Goal: Check status: Check status

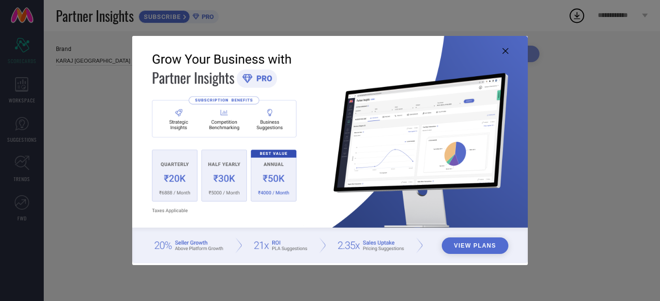
type input "All"
click at [501, 52] on img at bounding box center [330, 150] width 396 height 228
click at [507, 50] on icon at bounding box center [505, 51] width 6 height 6
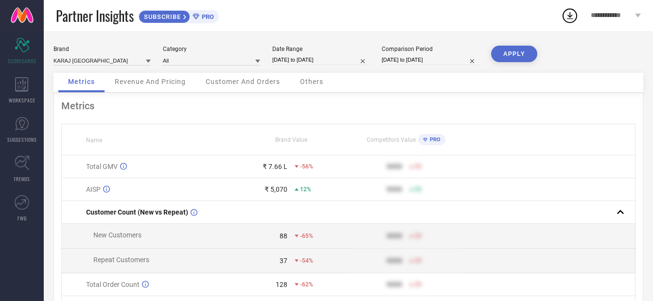
click at [311, 52] on div "Date Range [DATE] to [DATE]" at bounding box center [320, 56] width 97 height 20
click at [311, 62] on input "[DATE] to [DATE]" at bounding box center [320, 60] width 97 height 10
select select "6"
select select "2025"
select select "7"
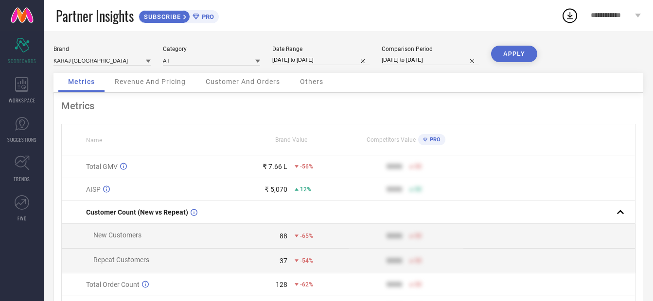
select select "2025"
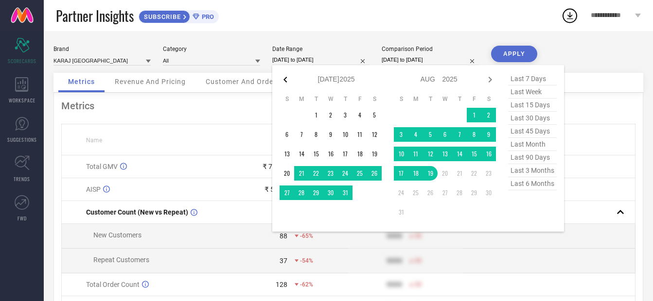
click at [291, 80] on icon at bounding box center [285, 80] width 12 height 12
select select "5"
select select "2025"
select select "6"
select select "2025"
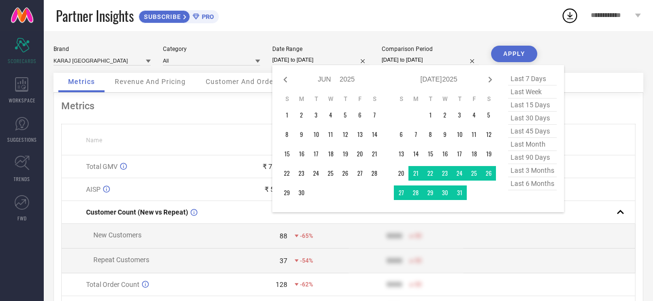
click at [291, 80] on icon at bounding box center [285, 80] width 12 height 12
select select "4"
select select "2025"
select select "5"
select select "2025"
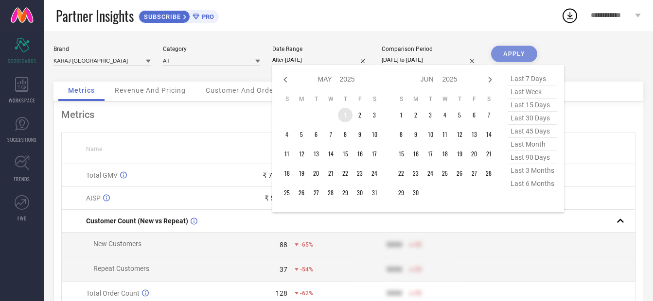
click at [343, 117] on td "1" at bounding box center [345, 115] width 15 height 15
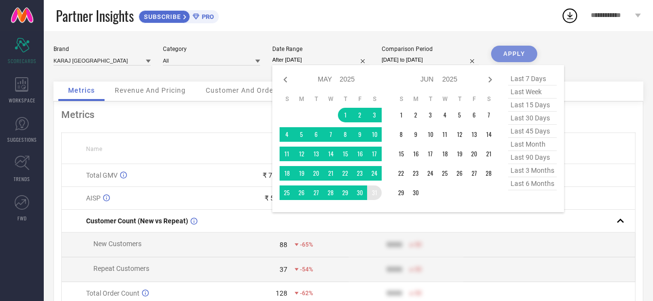
type input "[DATE] to [DATE]"
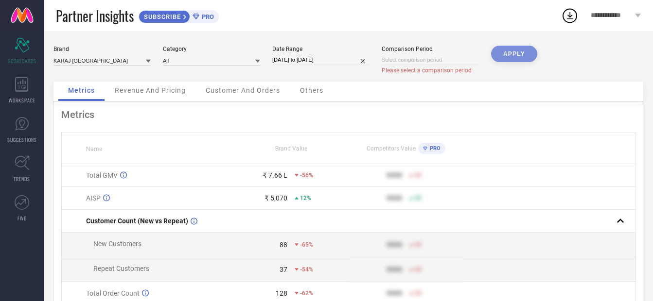
click at [439, 59] on input at bounding box center [429, 60] width 97 height 10
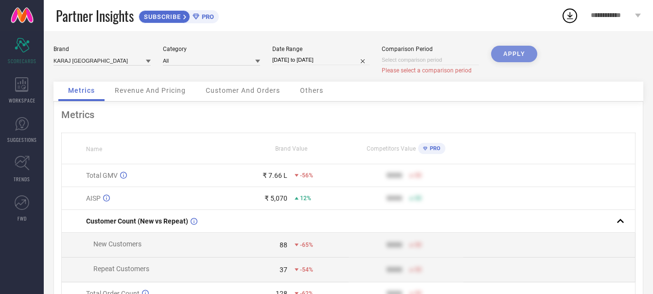
select select "7"
select select "2025"
select select "8"
select select "2025"
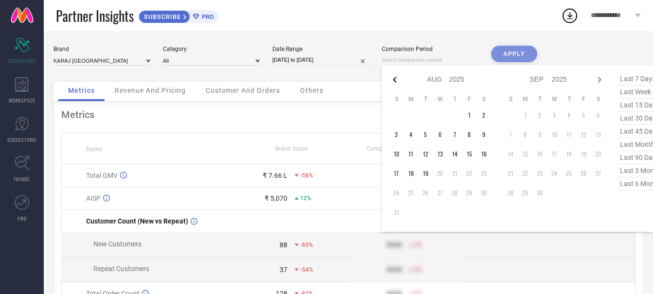
click at [400, 80] on icon at bounding box center [395, 80] width 12 height 12
select select "6"
select select "2025"
select select "7"
select select "2025"
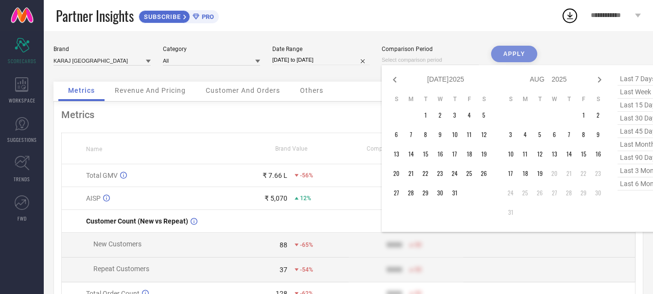
click at [400, 80] on icon at bounding box center [395, 80] width 12 height 12
select select "5"
select select "2025"
select select "6"
select select "2025"
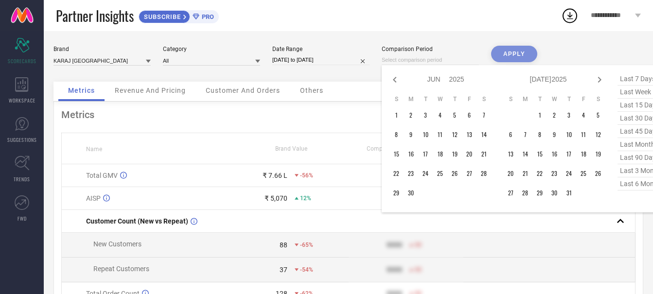
click at [400, 80] on icon at bounding box center [395, 80] width 12 height 12
select select "4"
select select "2025"
select select "5"
select select "2025"
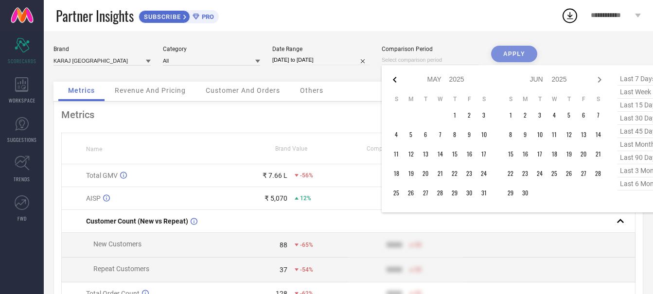
click at [396, 83] on icon at bounding box center [395, 80] width 12 height 12
select select "3"
select select "2025"
select select "4"
select select "2025"
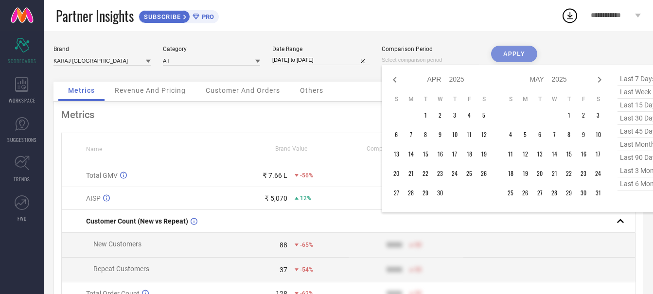
drag, startPoint x: 595, startPoint y: 81, endPoint x: 601, endPoint y: 81, distance: 6.3
click at [593, 81] on div "Jan Feb Mar Apr May Jun [DATE] Aug Sep Oct Nov [DATE] 2016 2017 2018 2019 2020 …" at bounding box center [548, 79] width 90 height 14
click at [601, 81] on icon at bounding box center [599, 80] width 3 height 6
select select "4"
select select "2025"
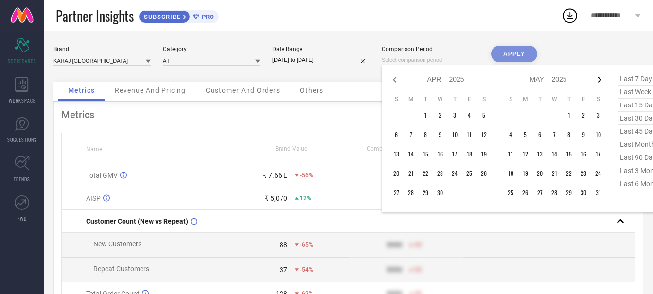
select select "5"
select select "2025"
click at [515, 115] on td "1" at bounding box center [510, 115] width 15 height 15
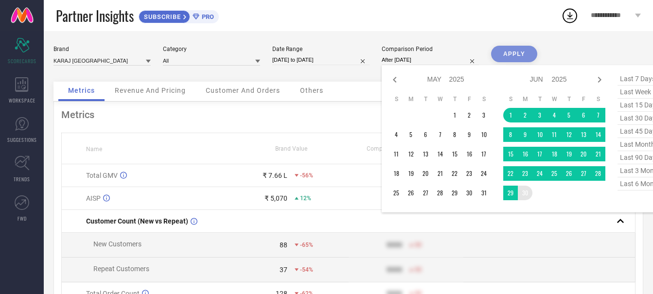
type input "[DATE] to [DATE]"
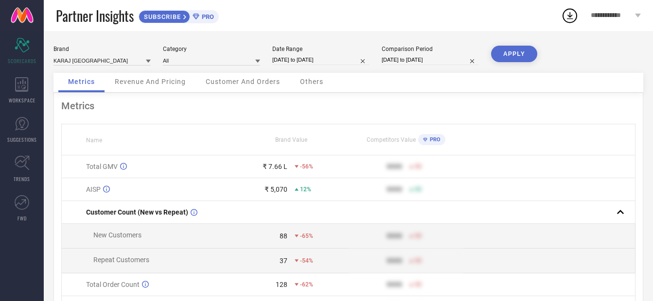
click at [526, 57] on button "APPLY" at bounding box center [514, 54] width 46 height 17
click at [149, 83] on span "Revenue And Pricing" at bounding box center [150, 82] width 71 height 8
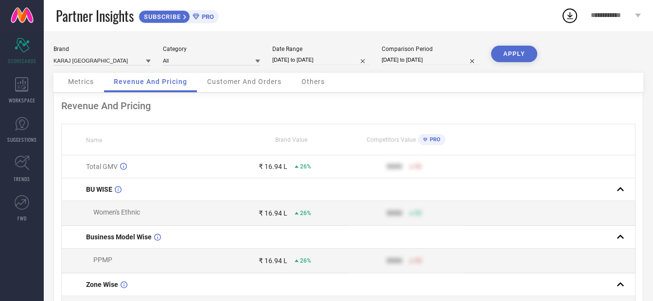
click at [592, 19] on span "**********" at bounding box center [611, 16] width 42 height 8
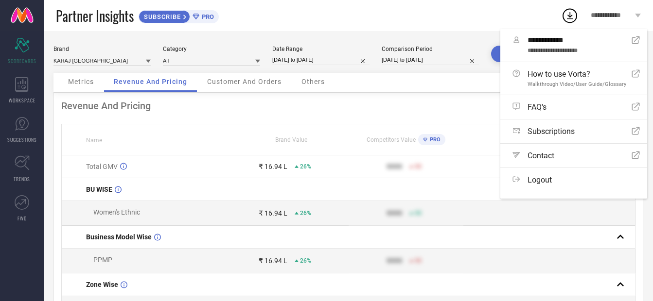
click at [599, 17] on span "**********" at bounding box center [611, 16] width 42 height 8
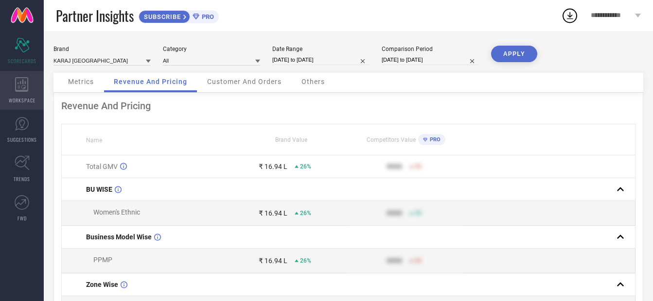
click at [20, 95] on div "WORKSPACE" at bounding box center [22, 90] width 44 height 39
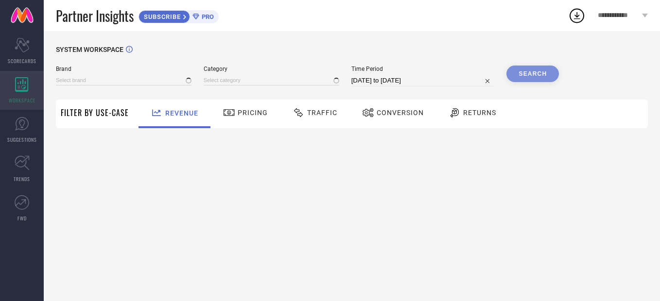
type input "KARAJ [GEOGRAPHIC_DATA]"
type input "All"
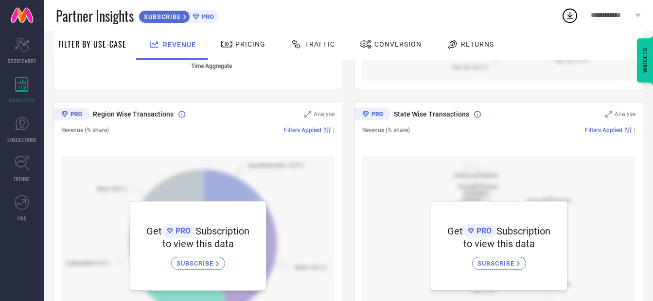
scroll to position [209, 0]
